Goal: Task Accomplishment & Management: Manage account settings

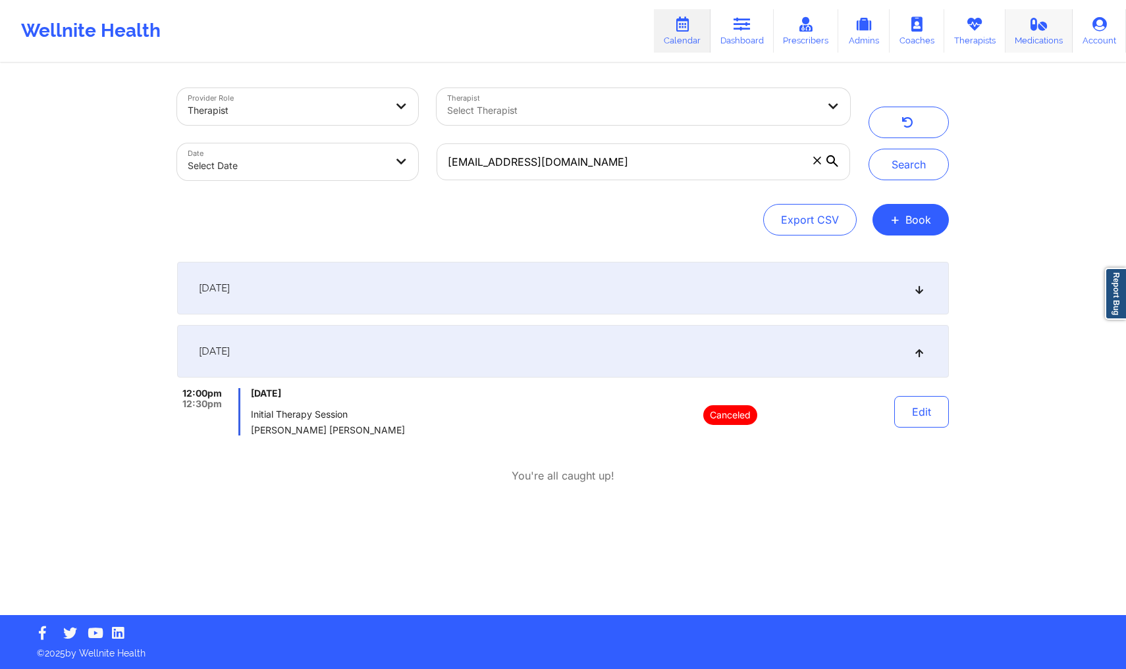
click at [1026, 51] on link "Medications" at bounding box center [1039, 30] width 68 height 43
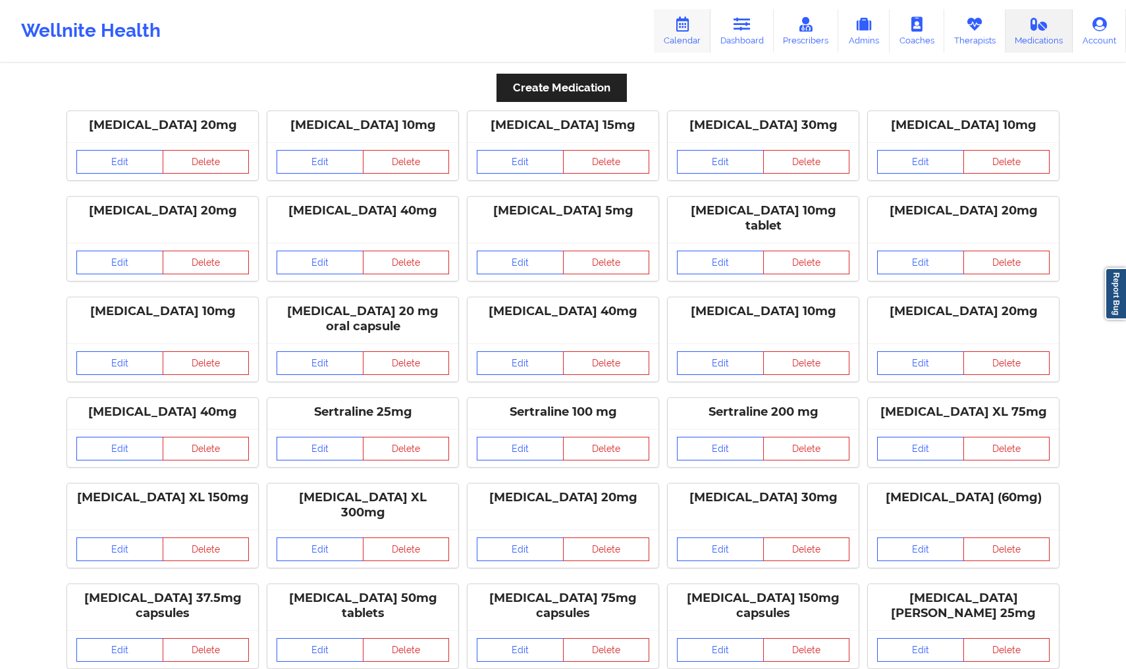
click at [689, 33] on link "Calendar" at bounding box center [682, 30] width 57 height 43
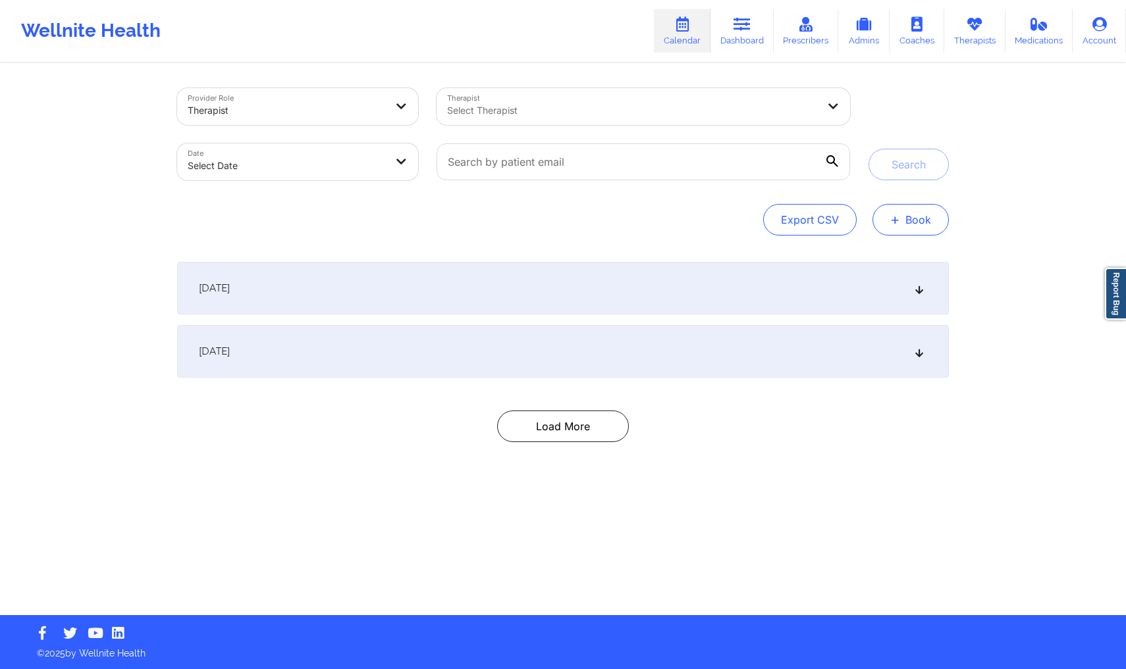
click at [901, 228] on button "+ Book" at bounding box center [910, 220] width 76 height 32
click at [876, 259] on button "Therapy Session" at bounding box center [888, 262] width 101 height 22
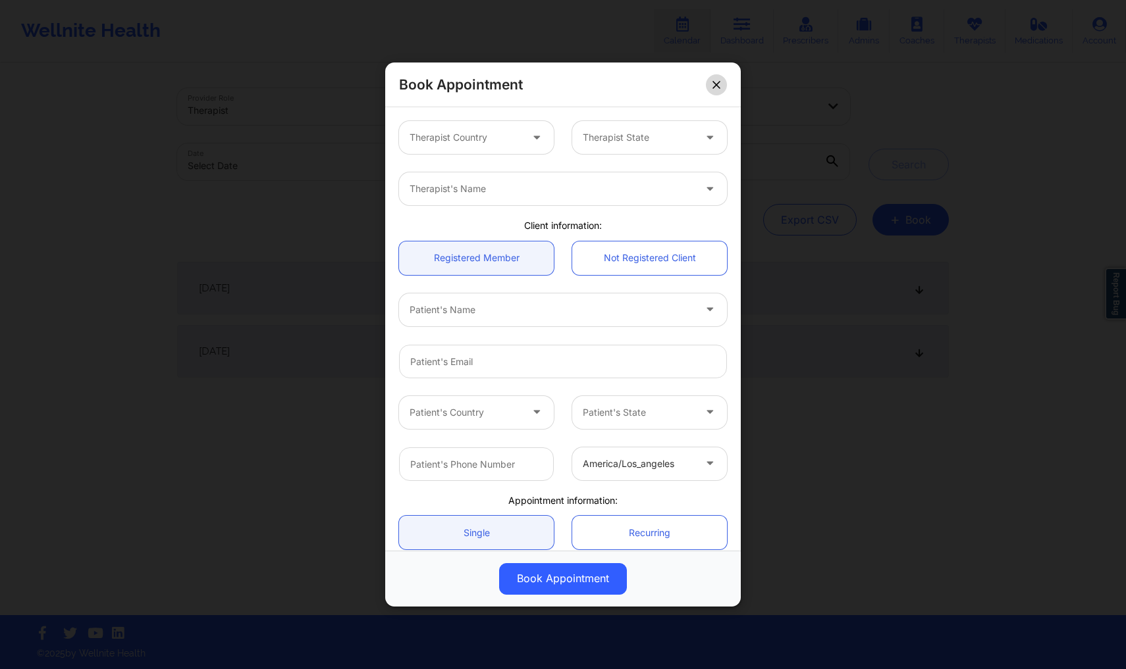
click at [725, 80] on button at bounding box center [716, 84] width 21 height 21
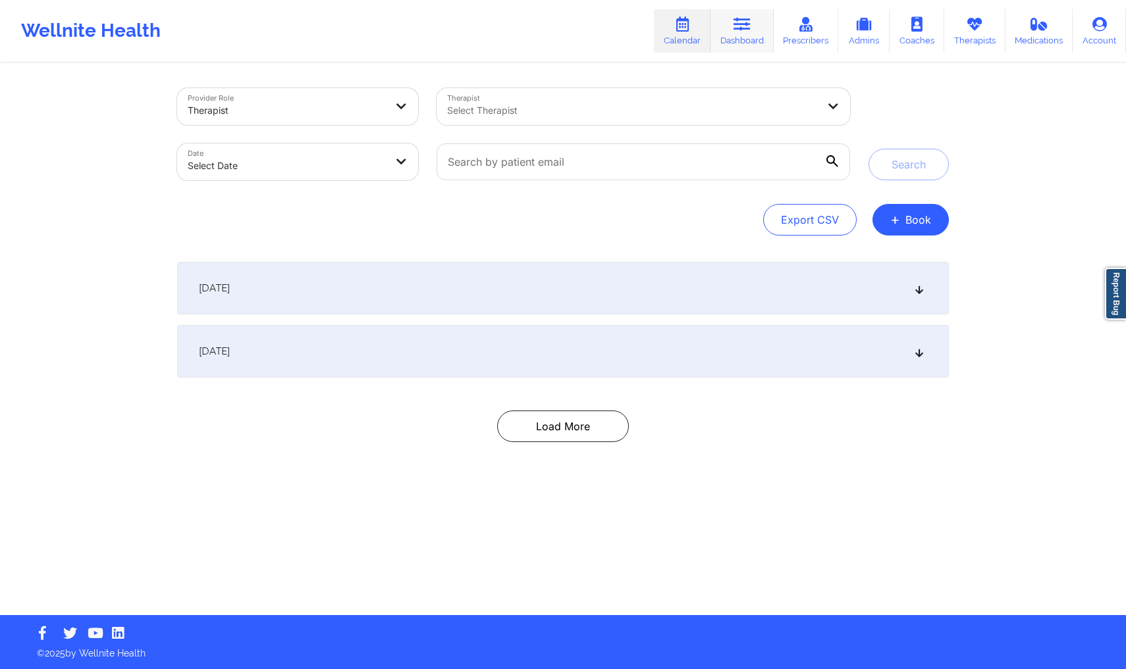
click at [748, 39] on link "Dashboard" at bounding box center [741, 30] width 63 height 43
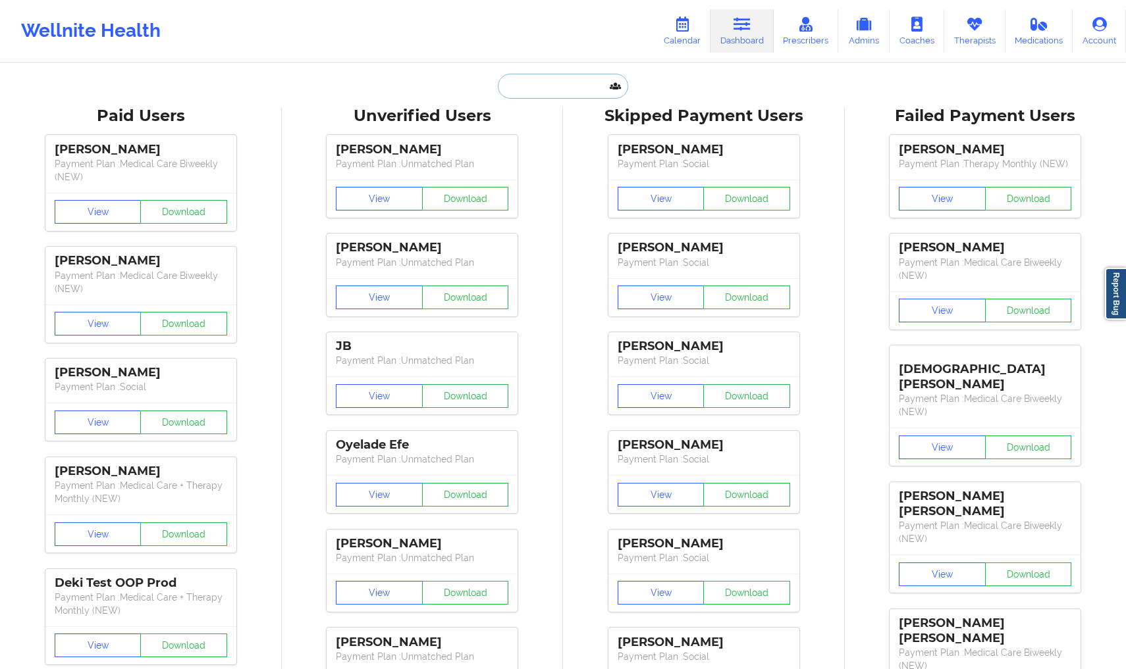
click at [542, 86] on input "text" at bounding box center [563, 86] width 130 height 25
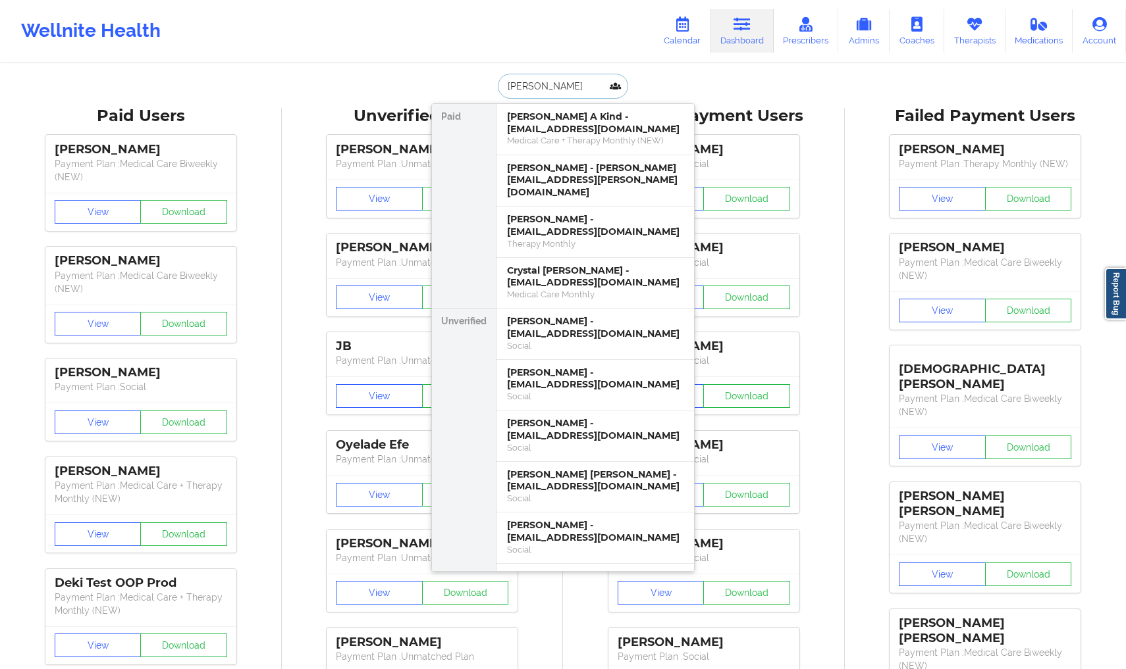
type input "[PERSON_NAME]"
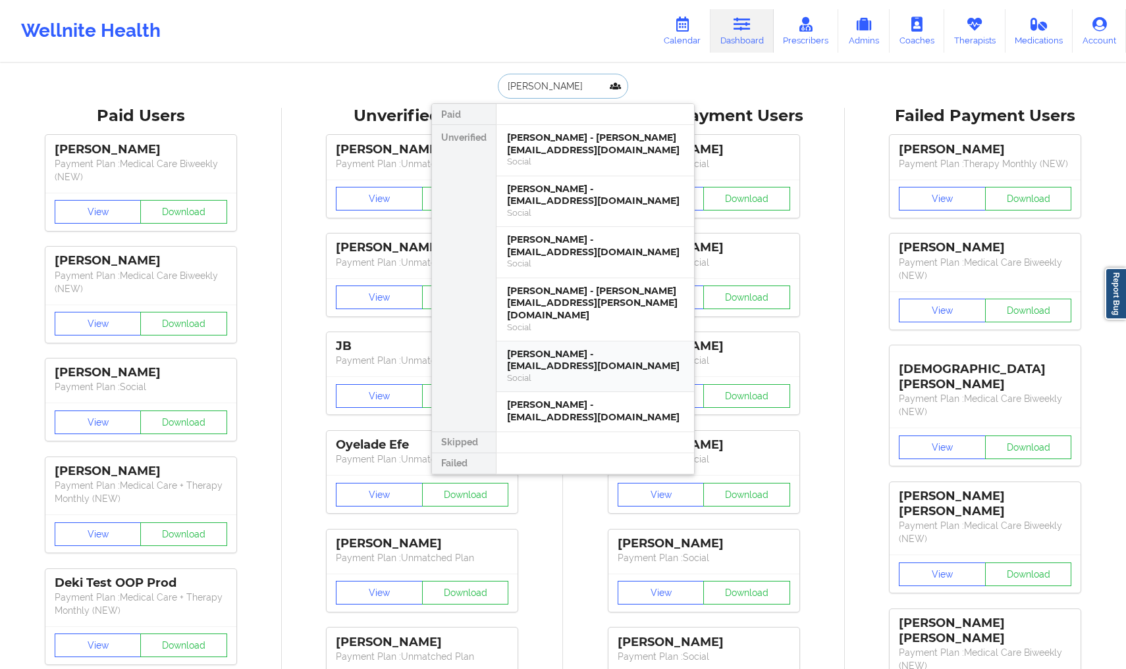
click at [575, 373] on div "Social" at bounding box center [595, 378] width 176 height 11
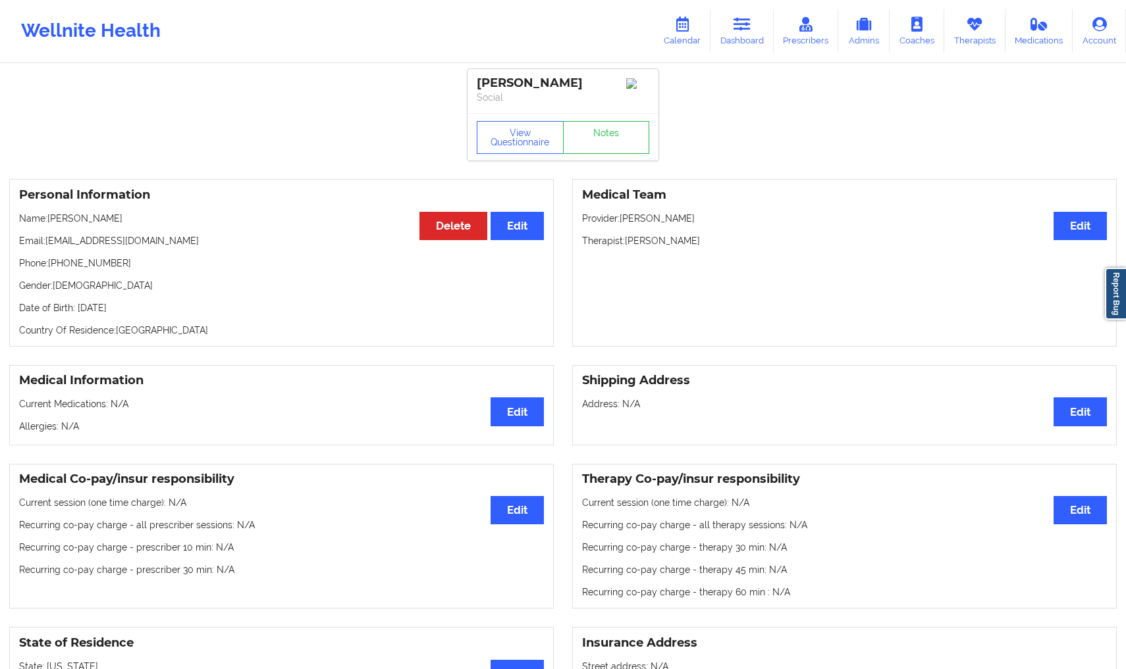
drag, startPoint x: 575, startPoint y: 80, endPoint x: 467, endPoint y: 76, distance: 108.0
click at [467, 76] on div "[PERSON_NAME] Social" at bounding box center [562, 91] width 191 height 44
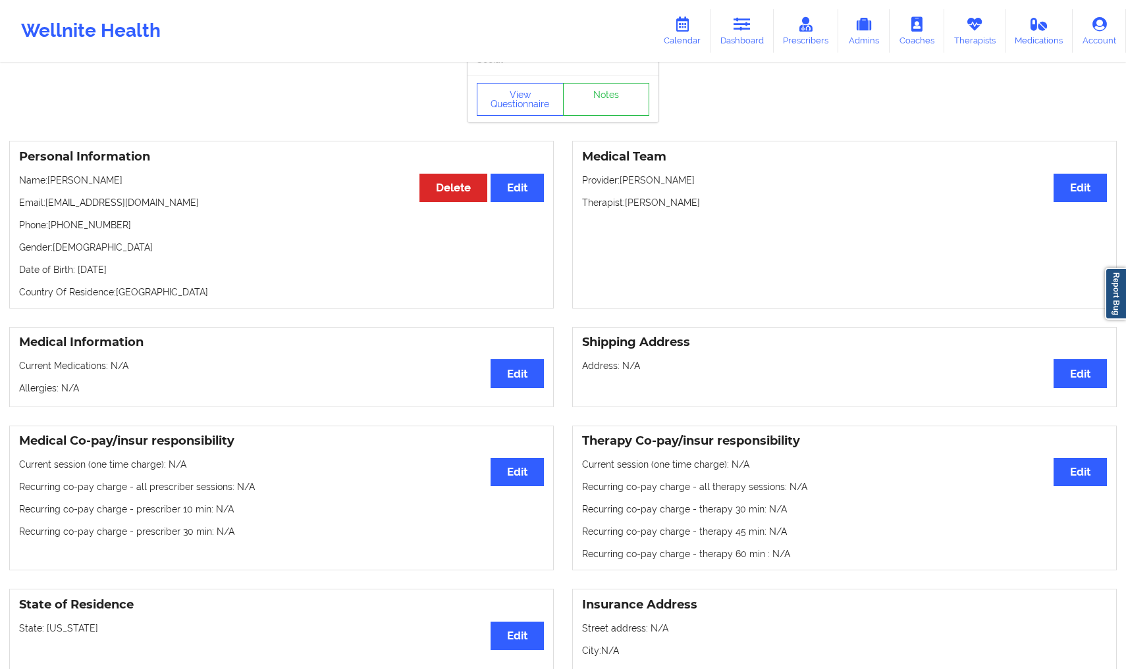
scroll to position [40, 0]
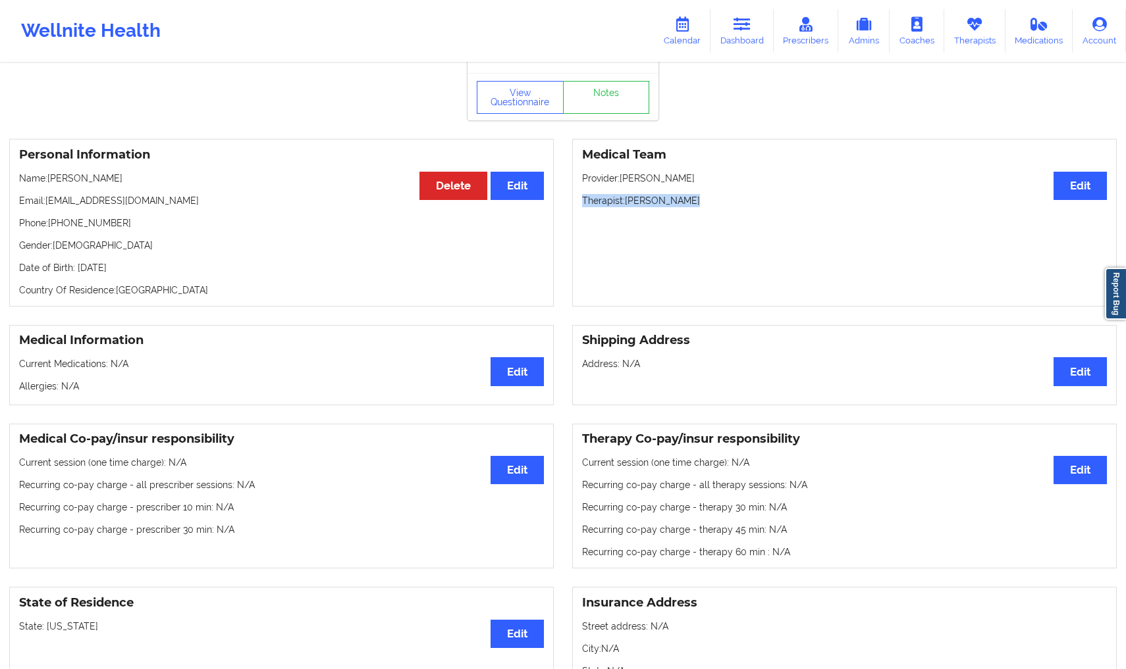
drag, startPoint x: 583, startPoint y: 204, endPoint x: 715, endPoint y: 211, distance: 132.5
click at [715, 207] on p "Therapist: [PERSON_NAME]" at bounding box center [844, 200] width 525 height 13
drag, startPoint x: 585, startPoint y: 183, endPoint x: 672, endPoint y: 183, distance: 87.6
click at [672, 183] on p "Provider: [PERSON_NAME]" at bounding box center [844, 178] width 525 height 13
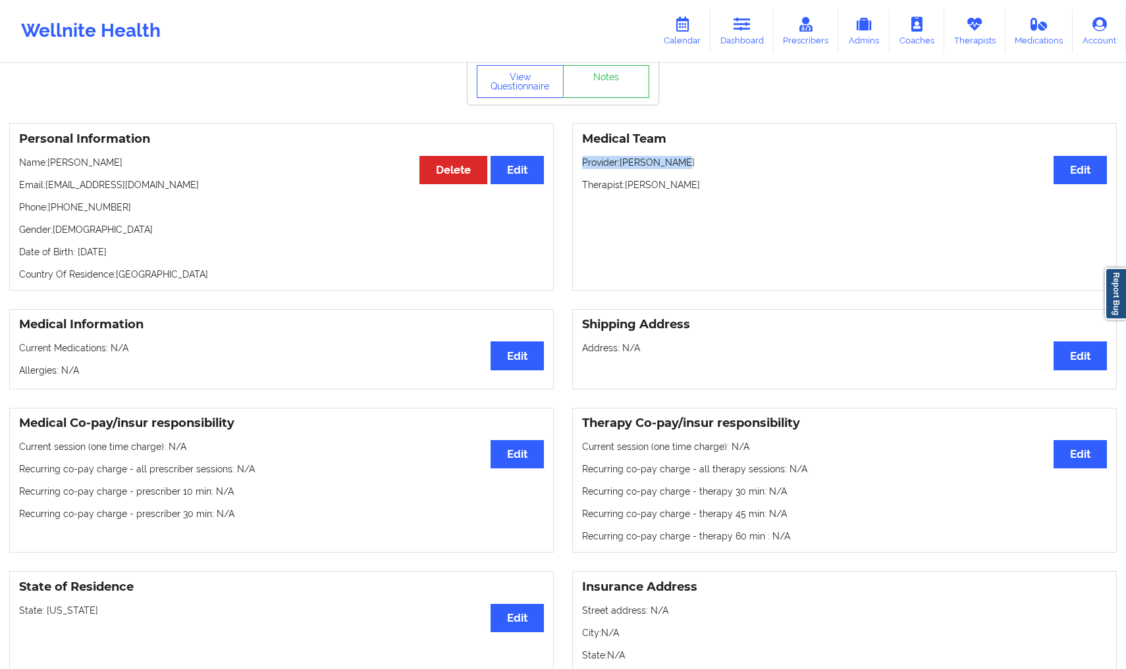
click at [606, 161] on p "Provider: [PERSON_NAME]" at bounding box center [844, 162] width 525 height 13
drag, startPoint x: 583, startPoint y: 188, endPoint x: 667, endPoint y: 188, distance: 84.3
click at [667, 188] on p "Therapist: [PERSON_NAME]" at bounding box center [844, 184] width 525 height 13
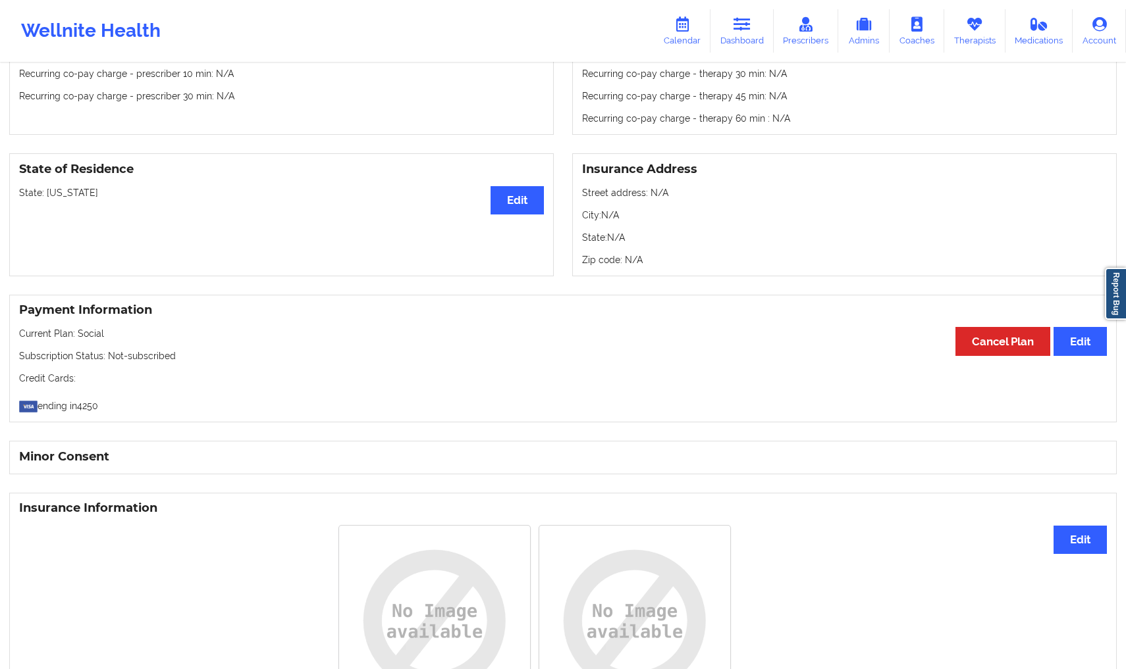
scroll to position [0, 0]
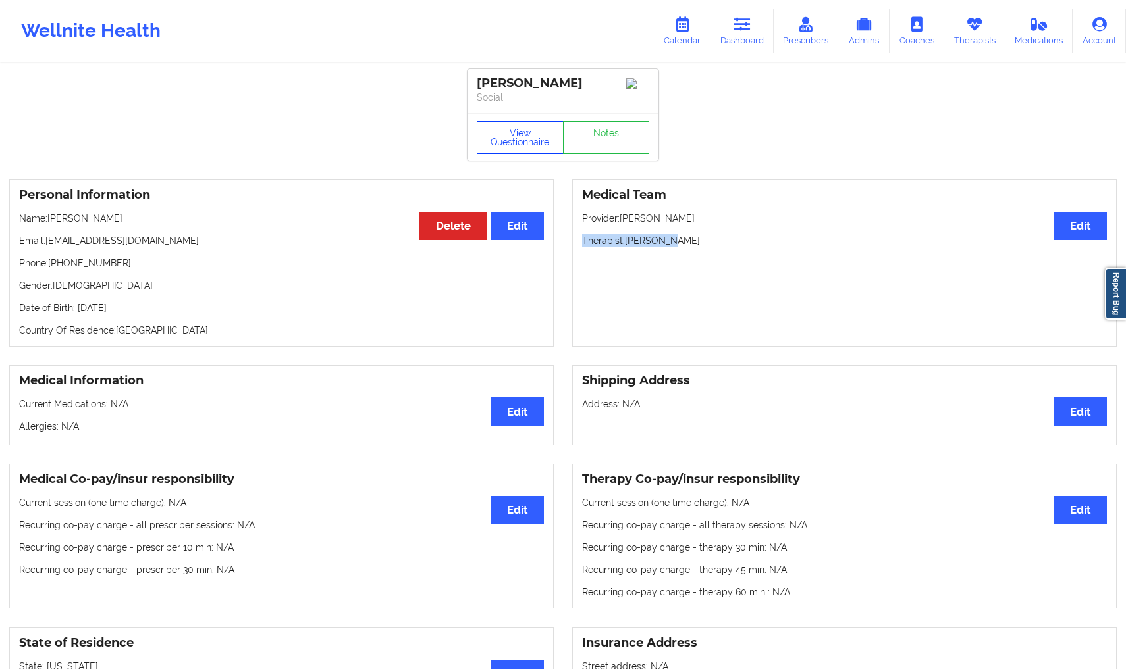
click at [521, 149] on button "View Questionnaire" at bounding box center [520, 137] width 87 height 33
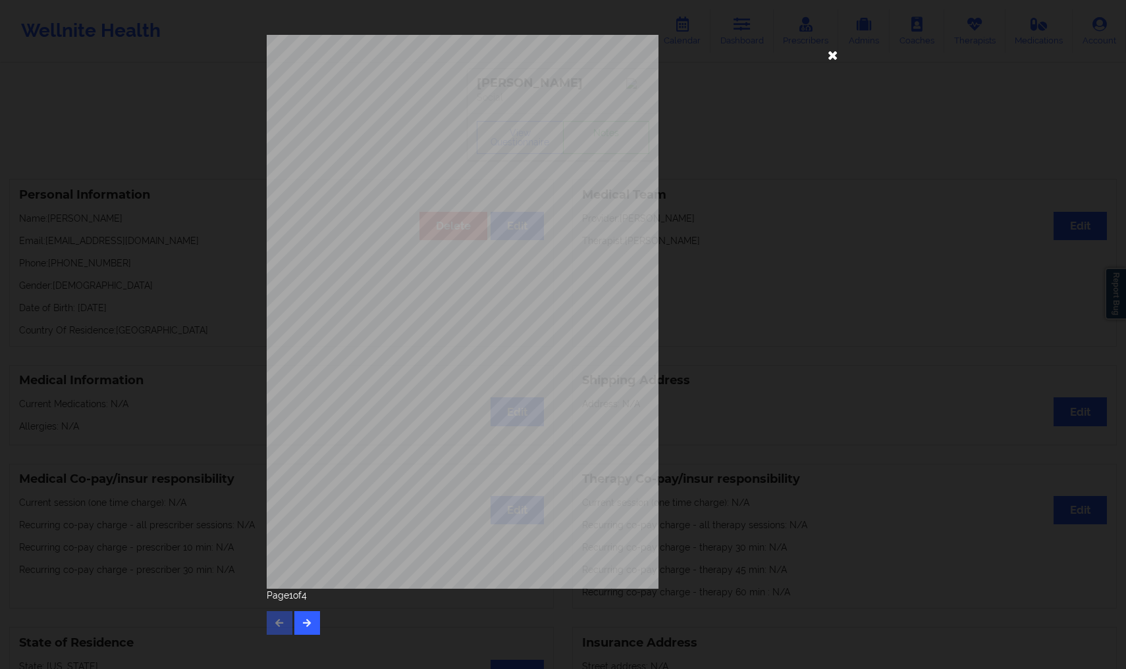
click at [824, 55] on icon at bounding box center [832, 54] width 21 height 21
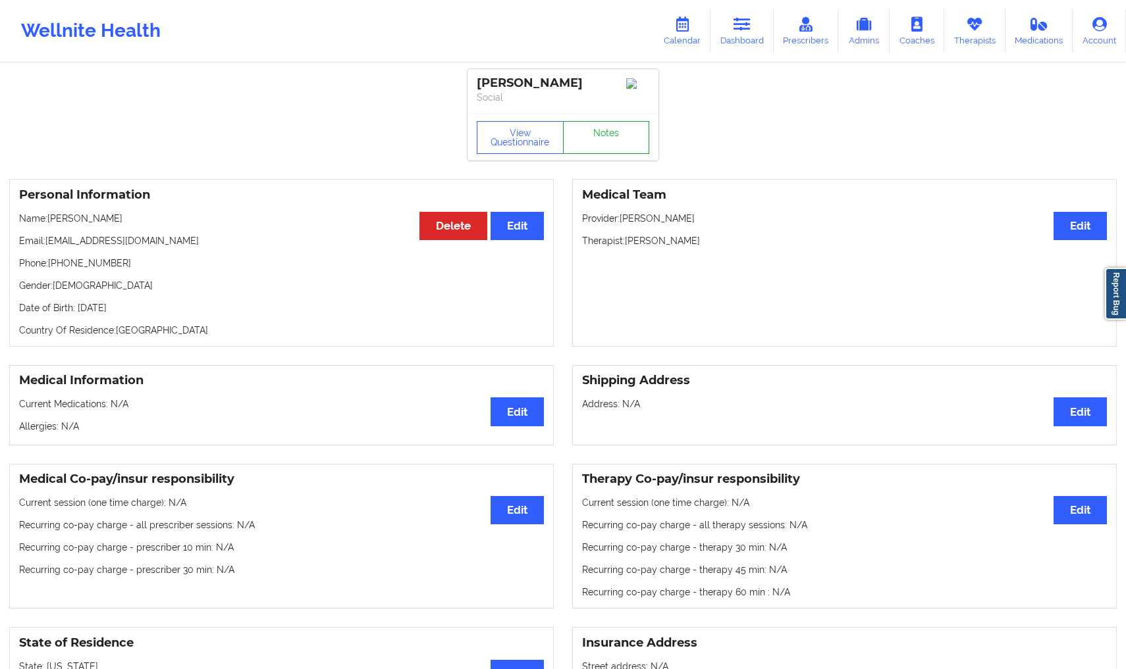
click at [614, 138] on link "Notes" at bounding box center [606, 137] width 87 height 33
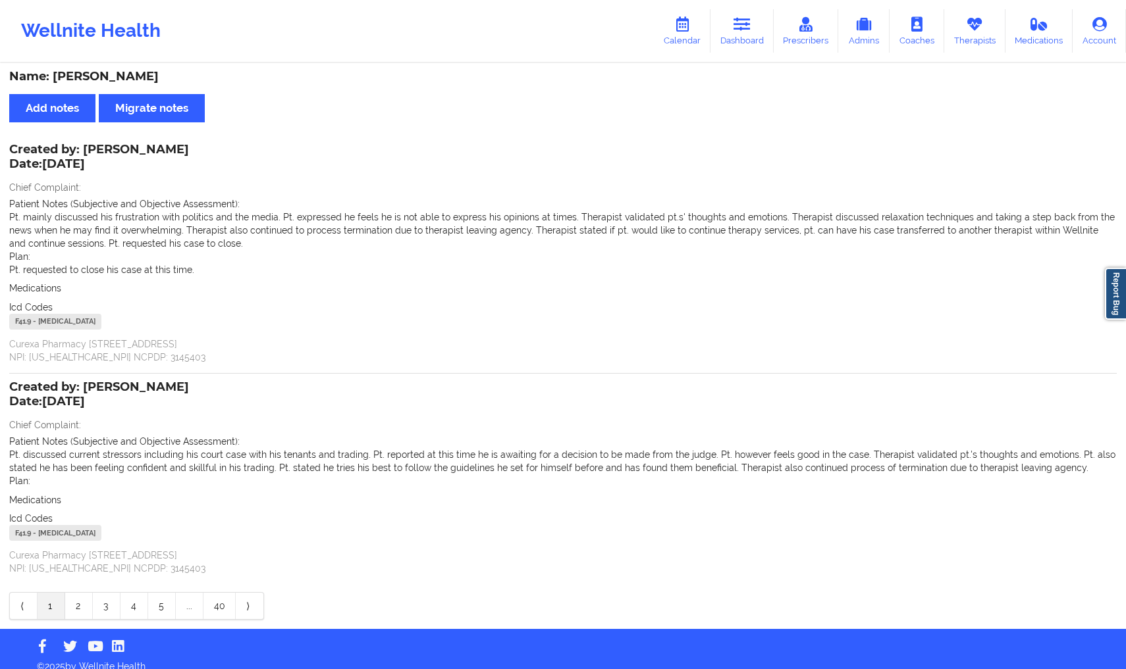
scroll to position [16, 0]
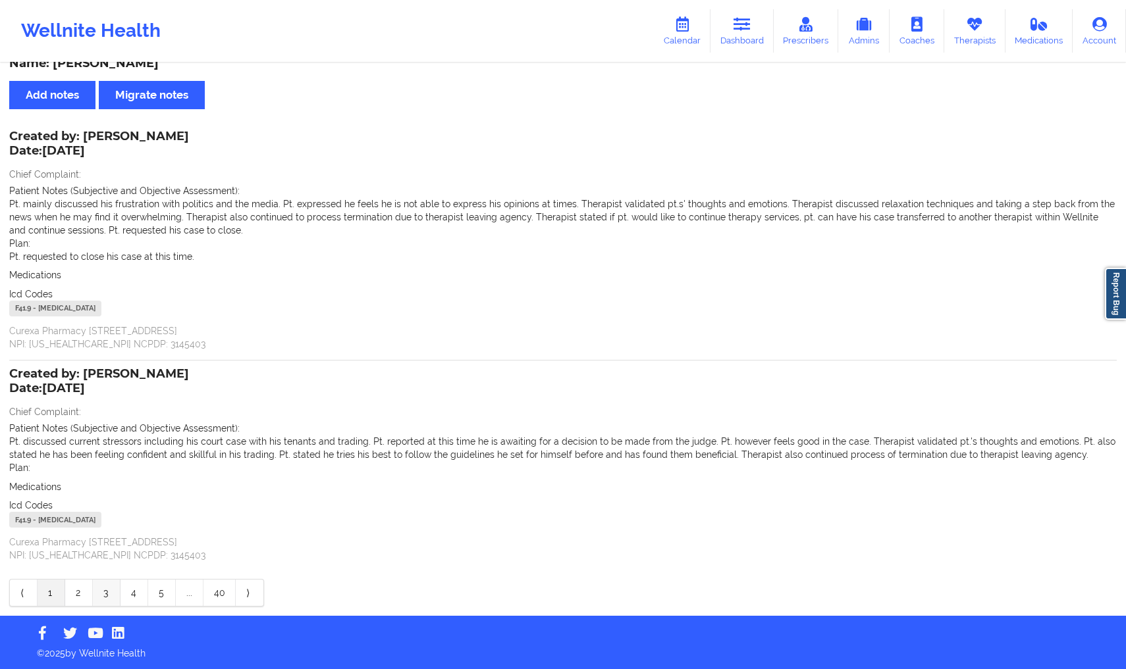
click at [94, 598] on link "3" at bounding box center [107, 593] width 28 height 26
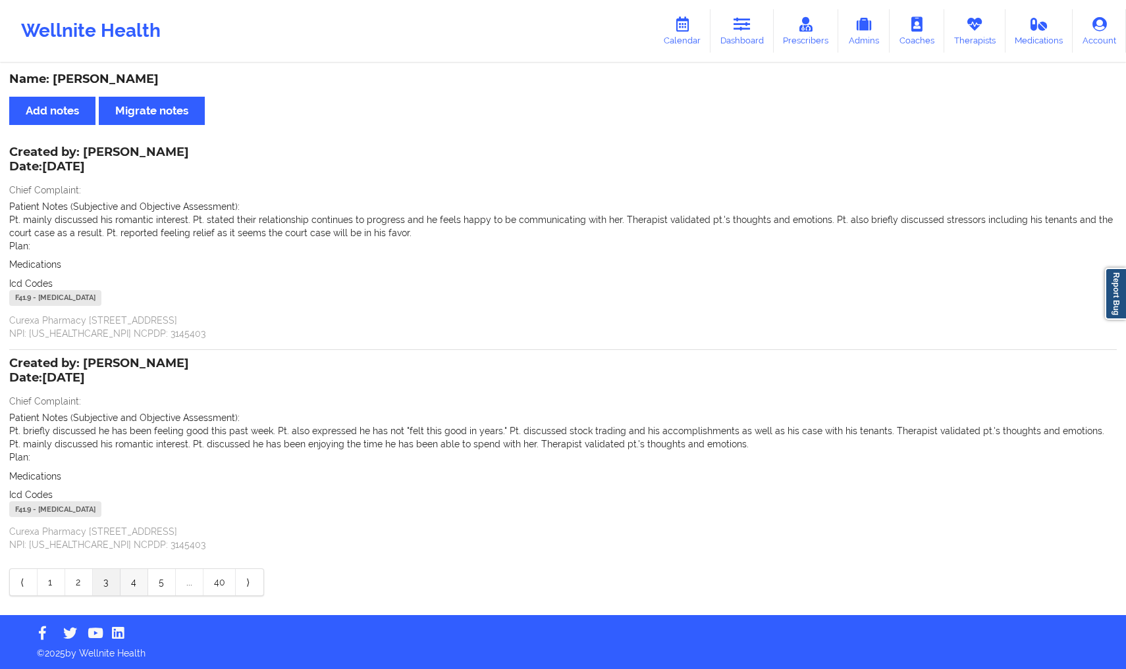
click at [146, 578] on link "4" at bounding box center [134, 582] width 28 height 26
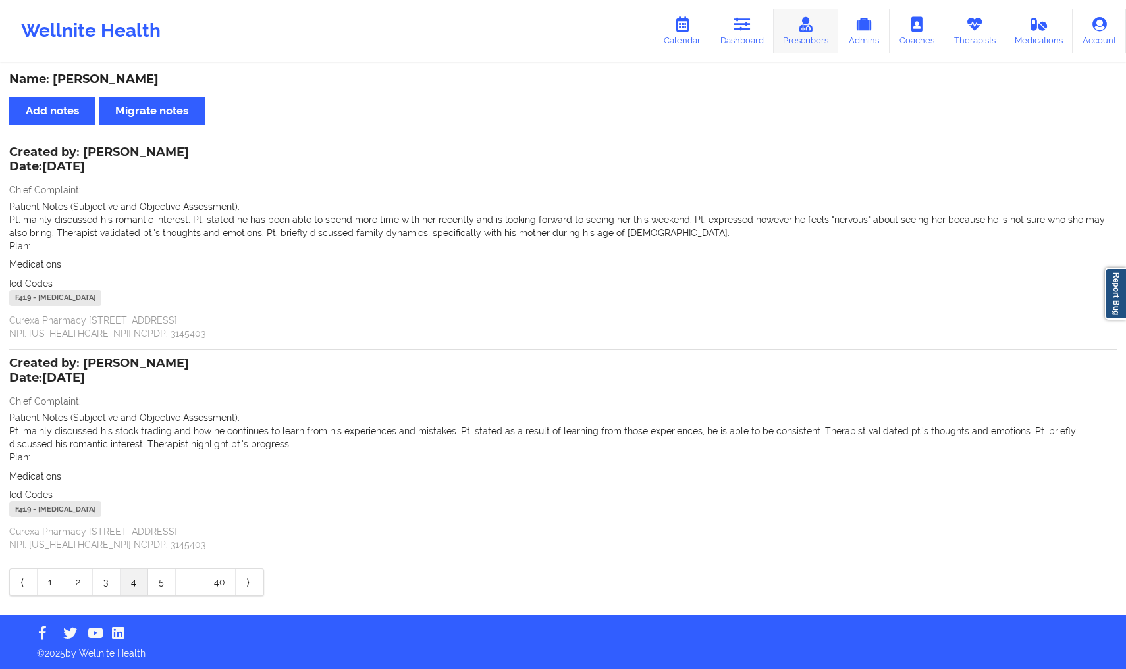
click at [824, 39] on link "Prescribers" at bounding box center [805, 30] width 65 height 43
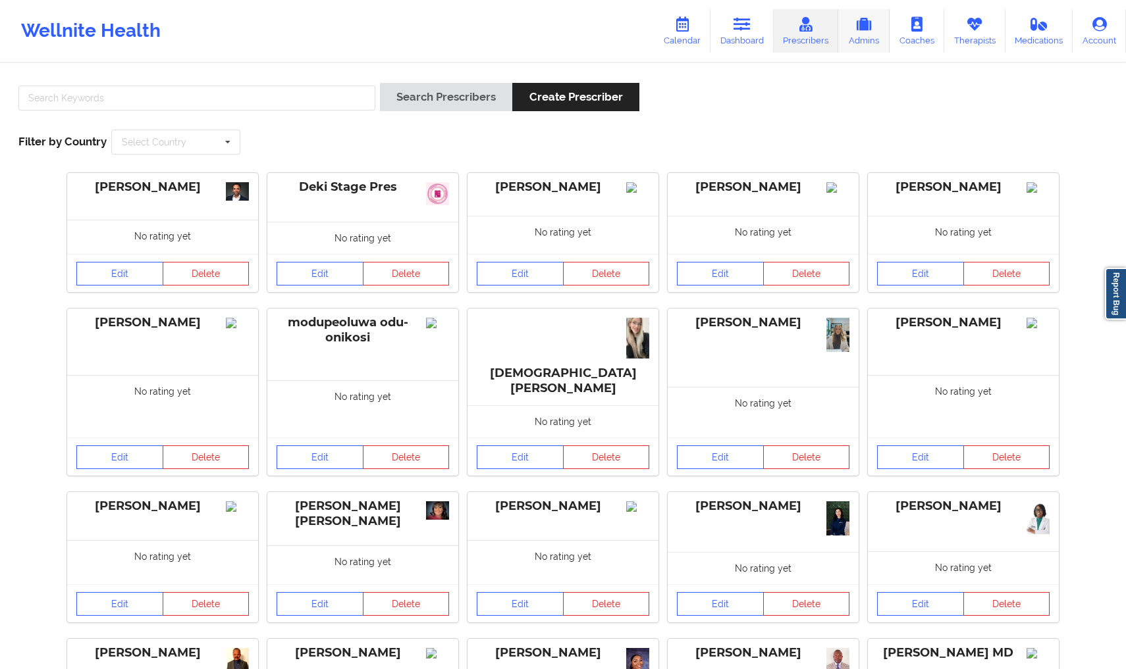
click at [866, 39] on link "Admins" at bounding box center [863, 30] width 51 height 43
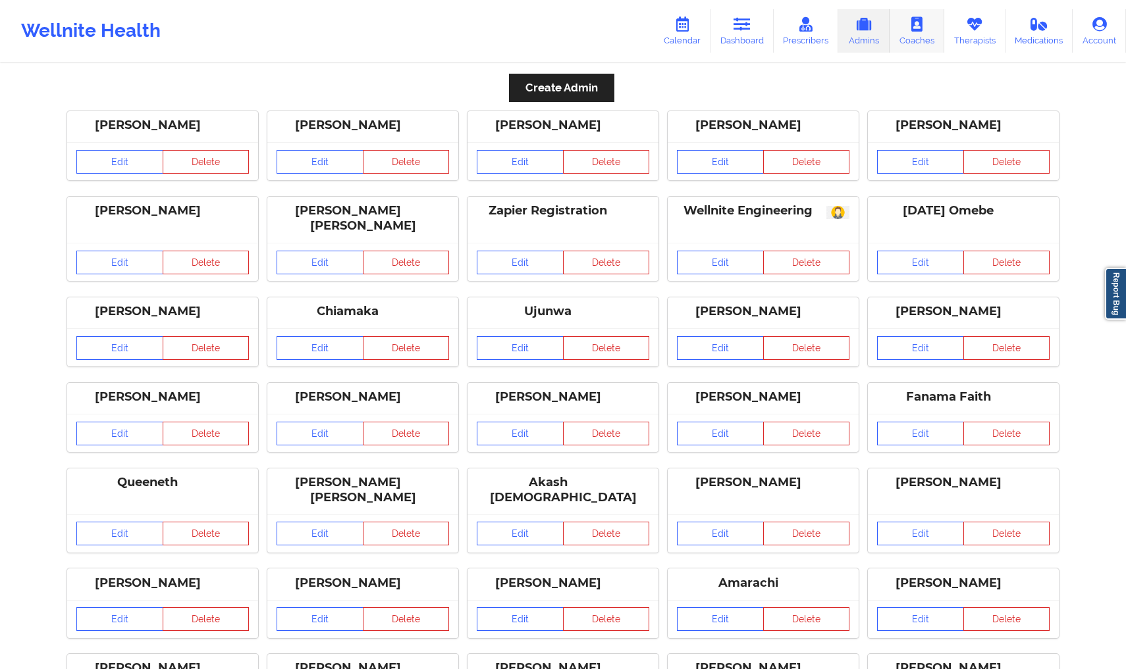
click at [928, 41] on link "Coaches" at bounding box center [916, 30] width 55 height 43
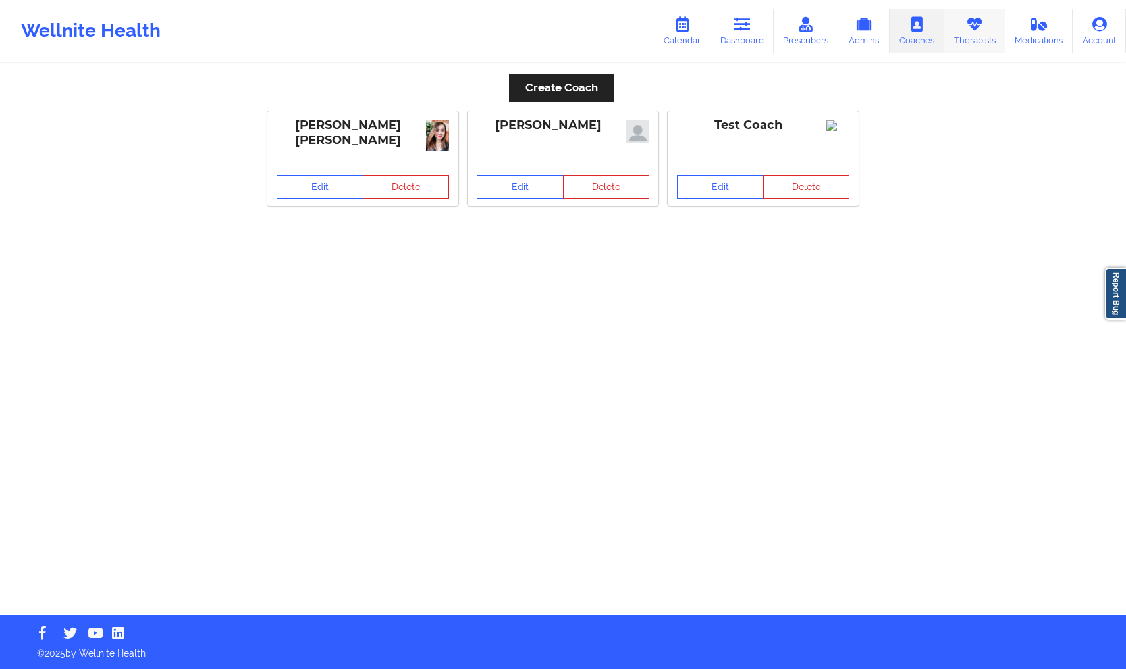
click at [966, 35] on link "Therapists" at bounding box center [974, 30] width 61 height 43
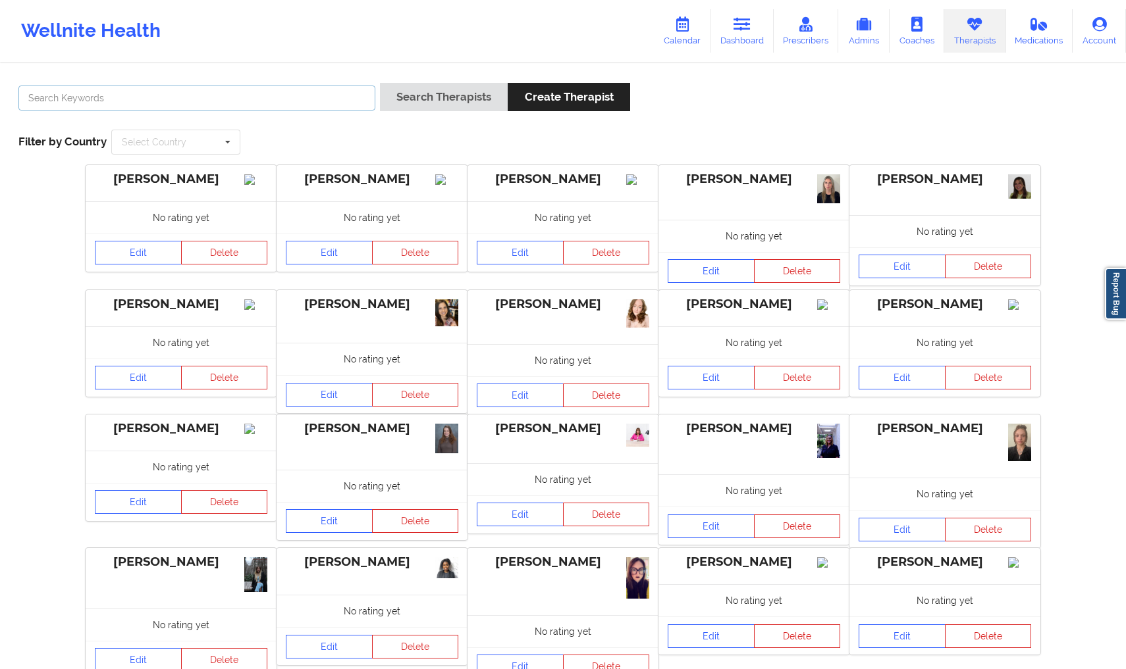
click at [210, 103] on input "text" at bounding box center [196, 98] width 357 height 25
type input "[US_STATE][PERSON_NAME]"
click at [400, 93] on button "Search Therapists" at bounding box center [444, 97] width 128 height 28
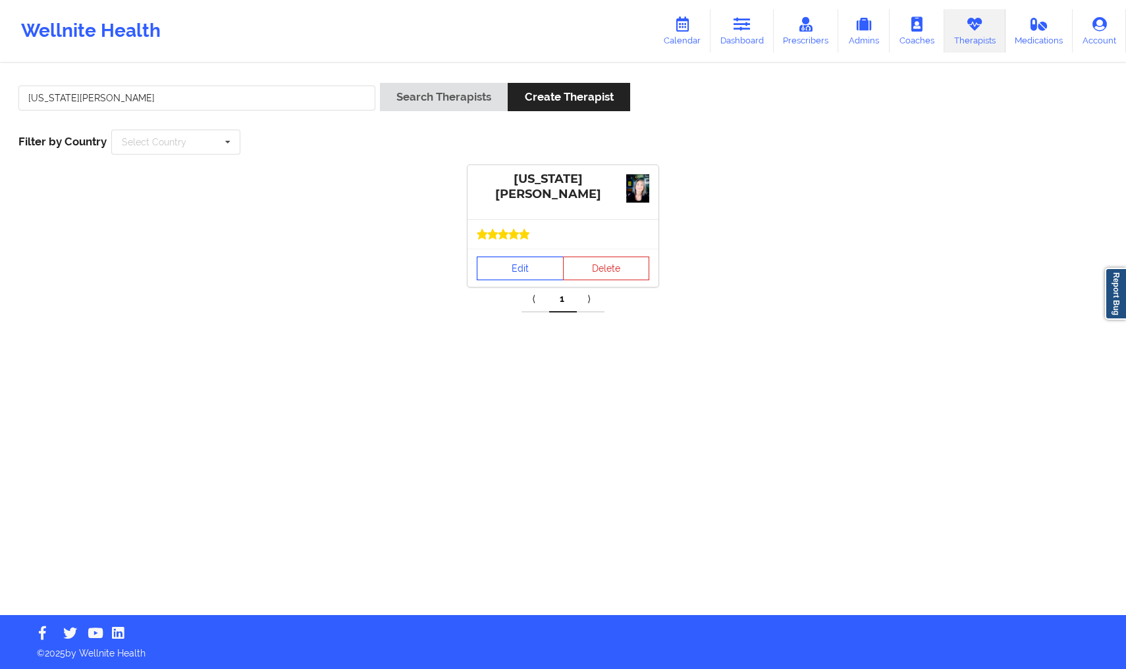
click at [516, 263] on link "Edit" at bounding box center [520, 269] width 87 height 24
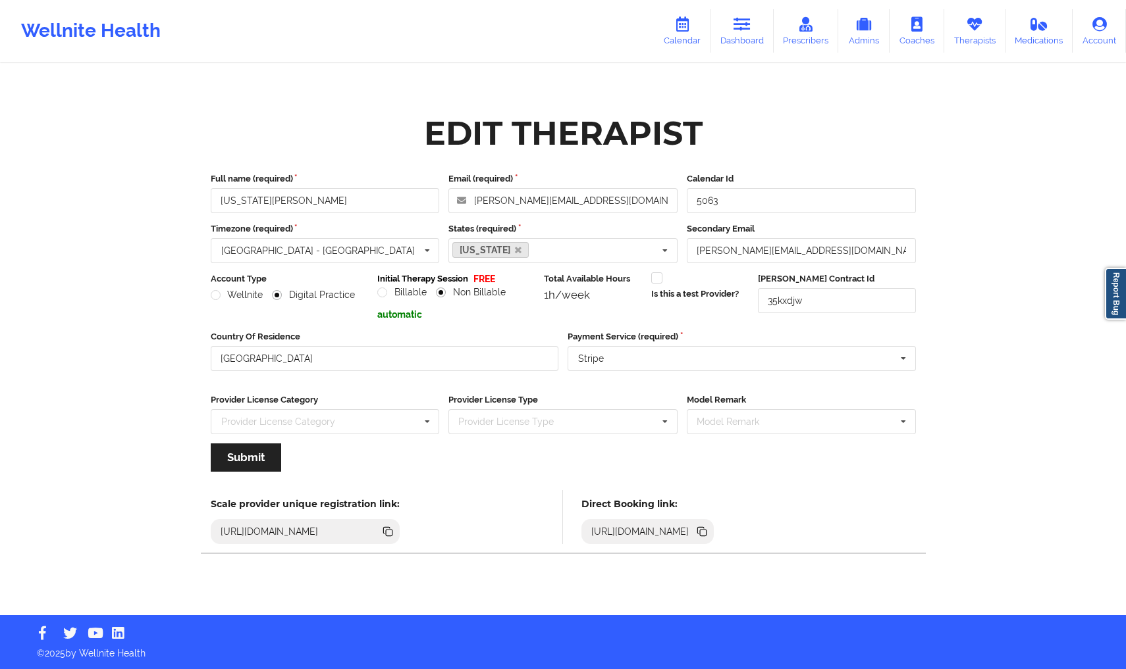
click at [706, 531] on icon at bounding box center [703, 533] width 7 height 7
click at [1035, 43] on link "Medications" at bounding box center [1039, 30] width 68 height 43
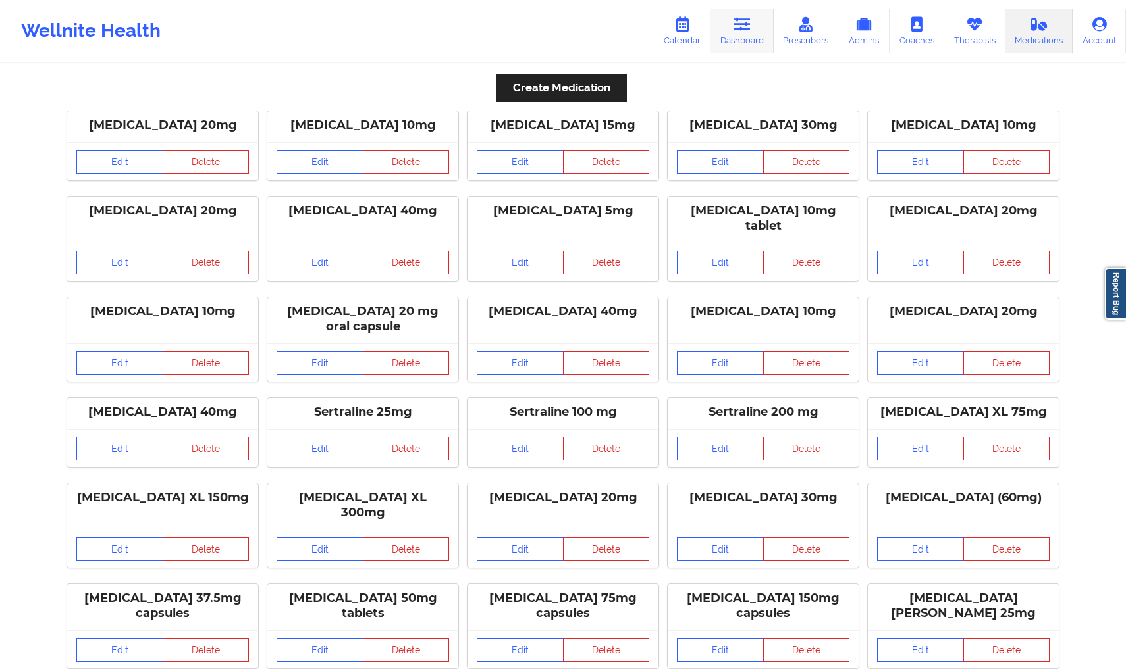
click at [746, 34] on link "Dashboard" at bounding box center [741, 30] width 63 height 43
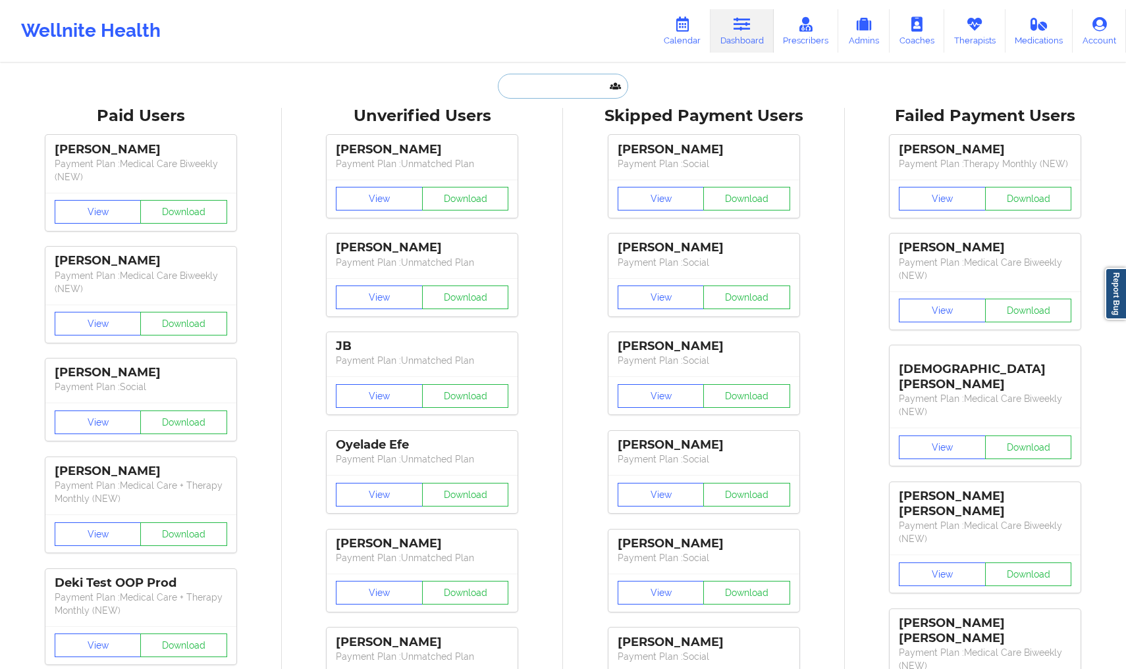
click at [558, 93] on input "text" at bounding box center [563, 86] width 130 height 25
